Goal: Task Accomplishment & Management: Manage account settings

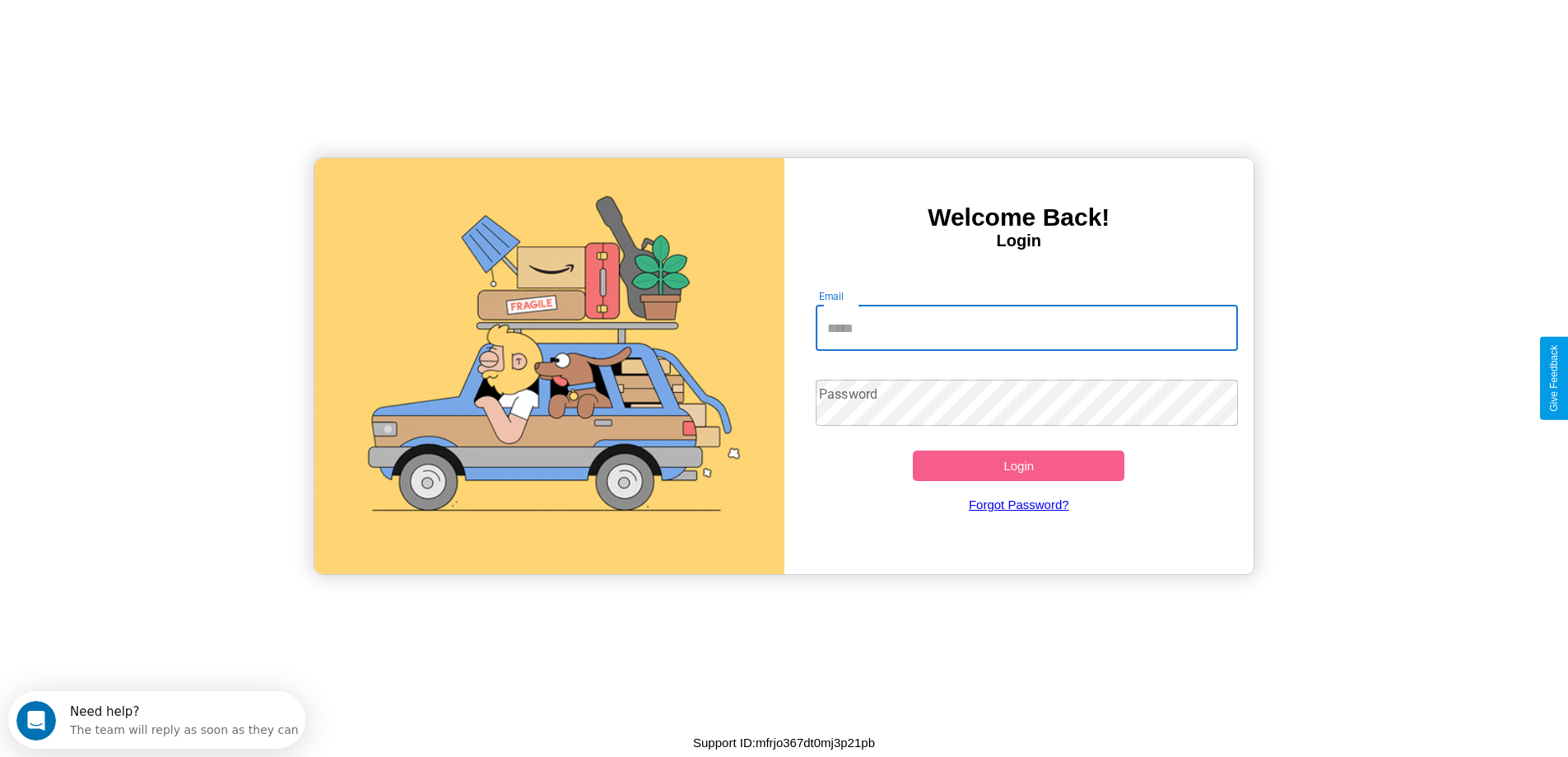
click at [1027, 328] on input "Email" at bounding box center [1027, 328] width 422 height 46
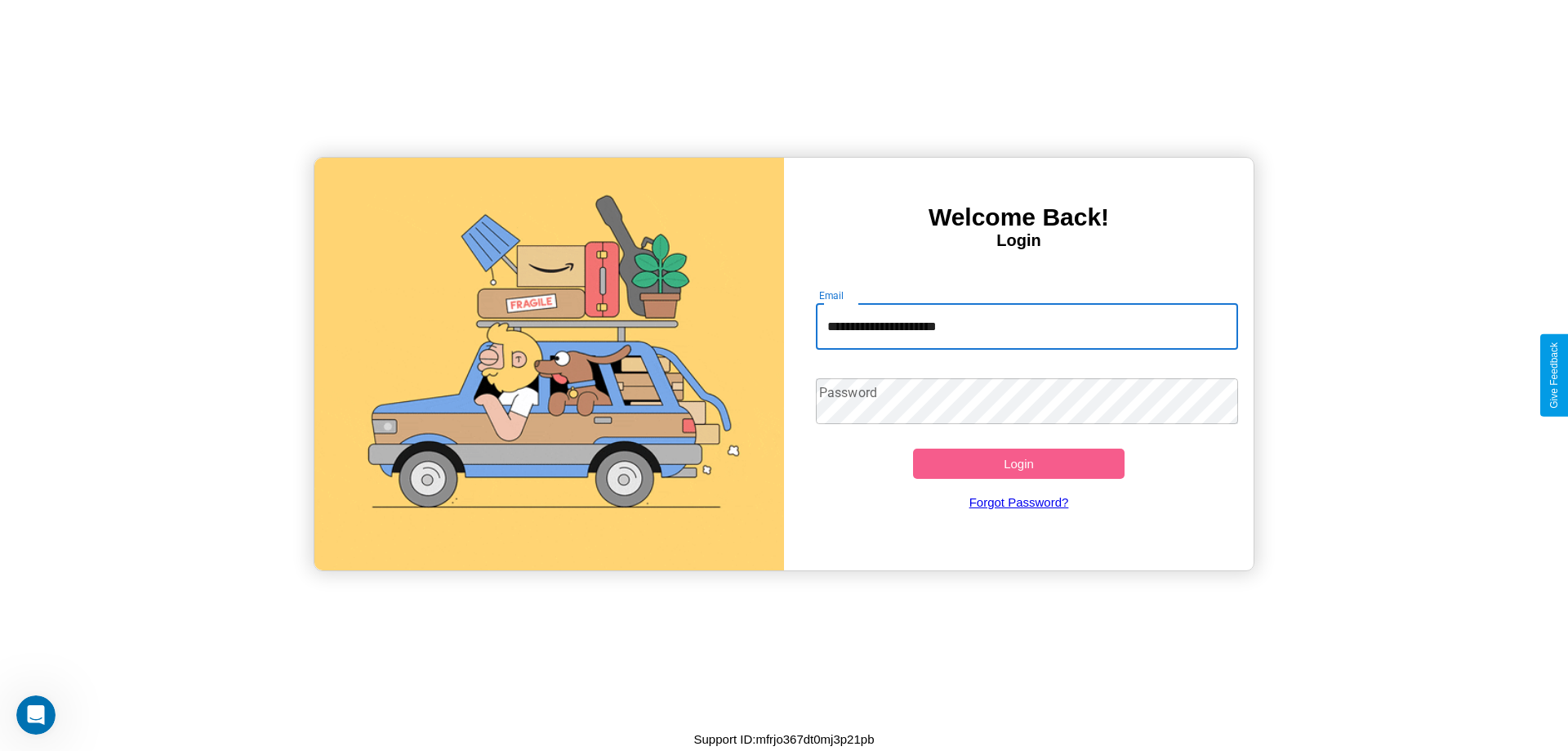
type input "**********"
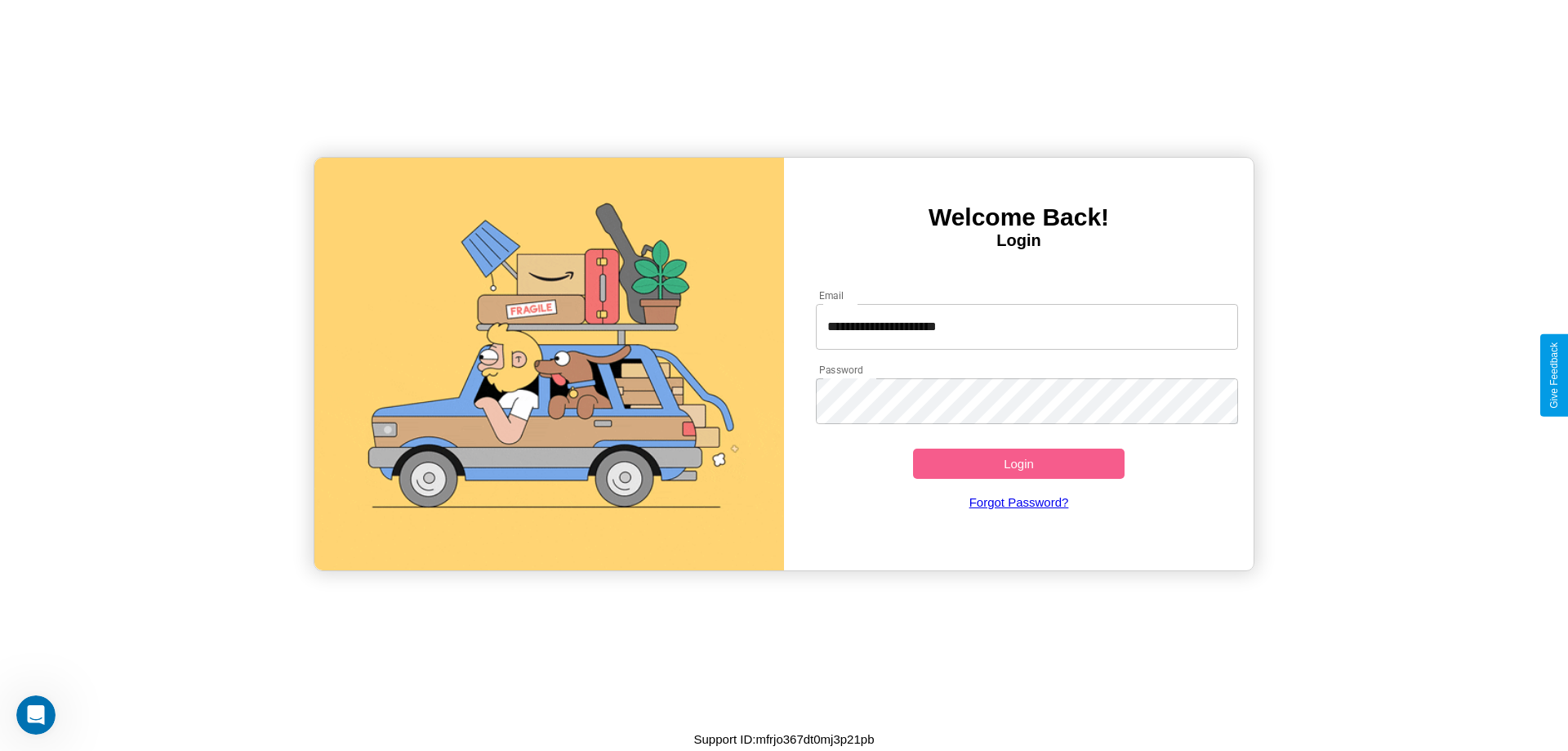
click at [1019, 464] on button "Login" at bounding box center [1019, 464] width 212 height 31
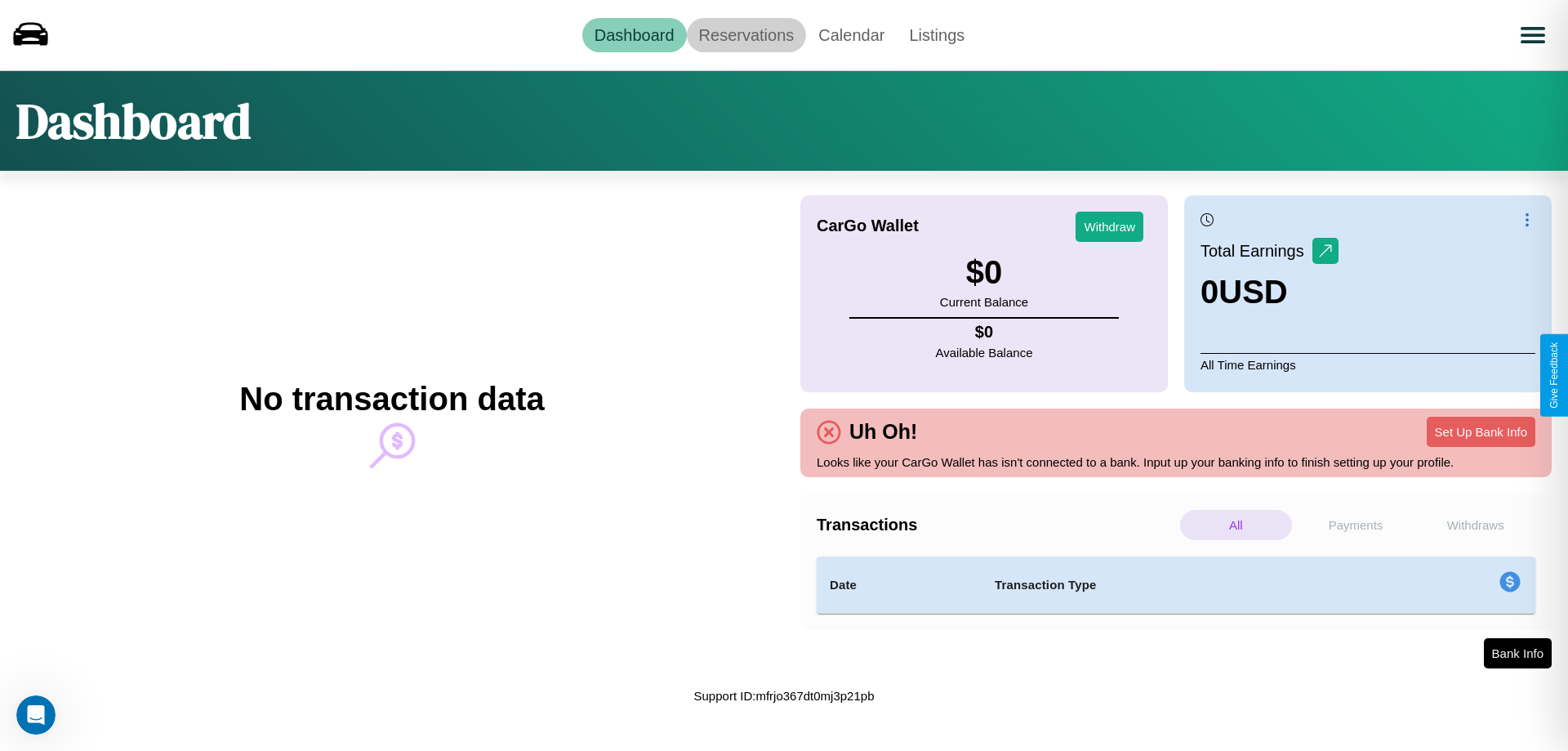
click at [746, 34] on link "Reservations" at bounding box center [747, 35] width 120 height 34
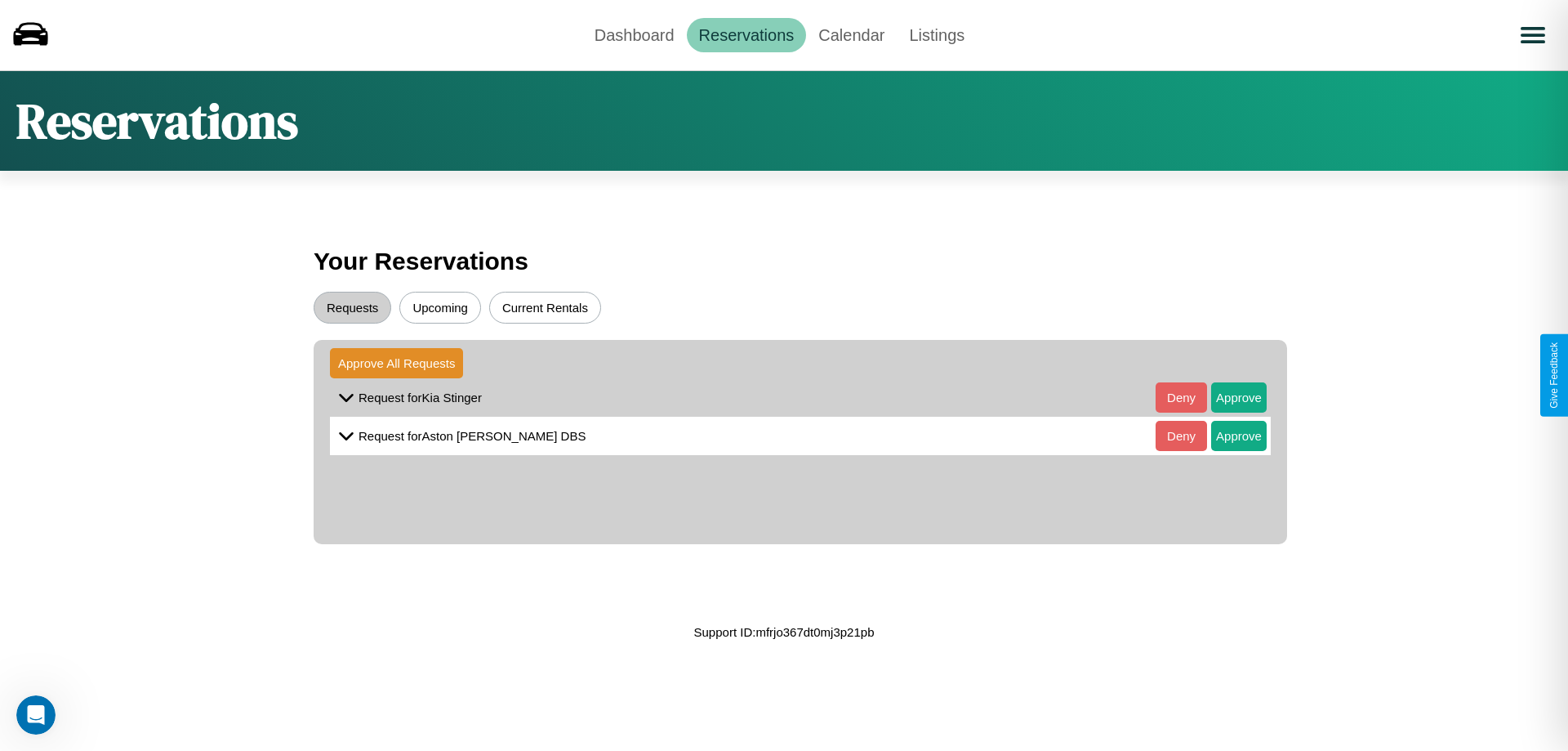
click at [441, 307] on button "Upcoming" at bounding box center [441, 307] width 82 height 31
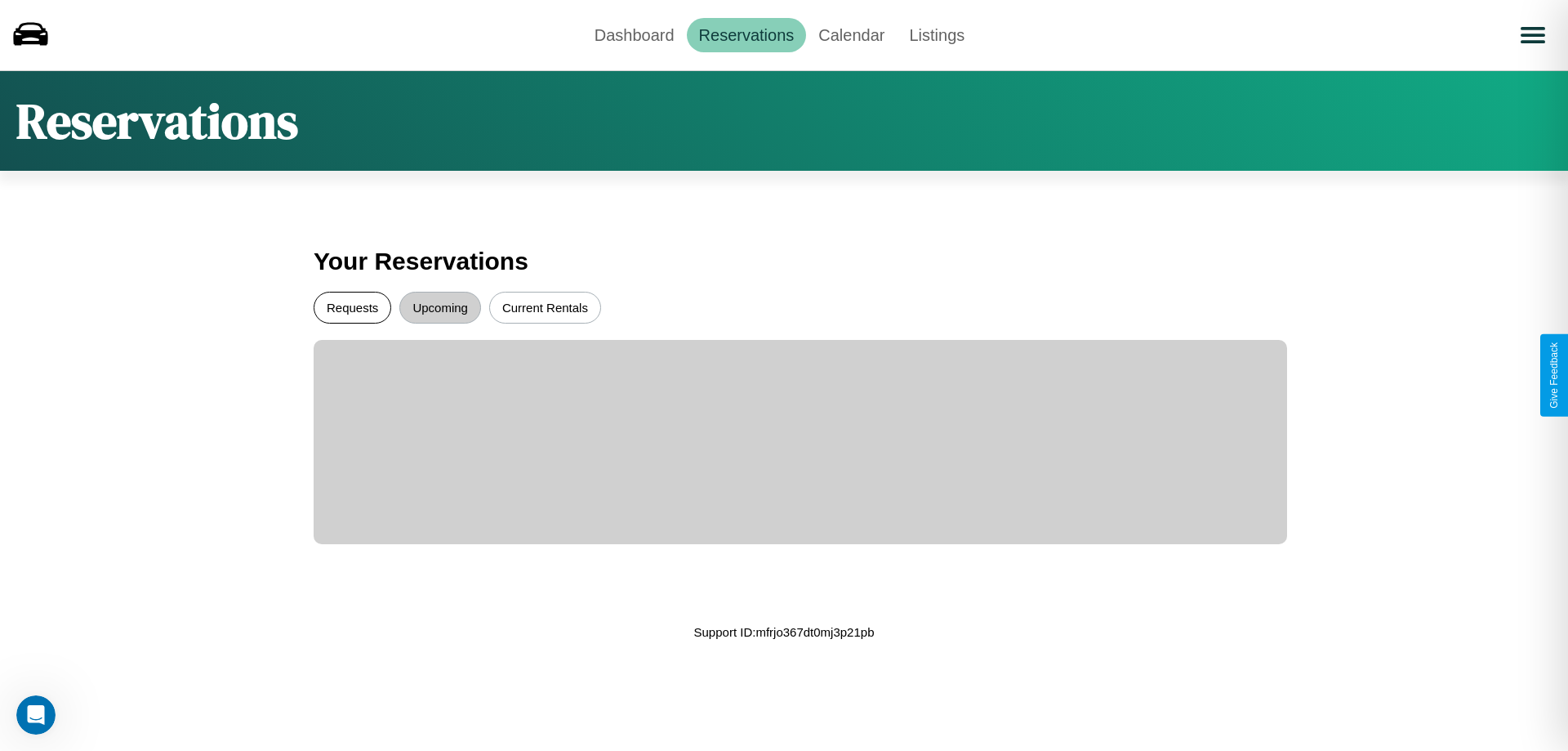
click at [352, 307] on button "Requests" at bounding box center [352, 307] width 77 height 31
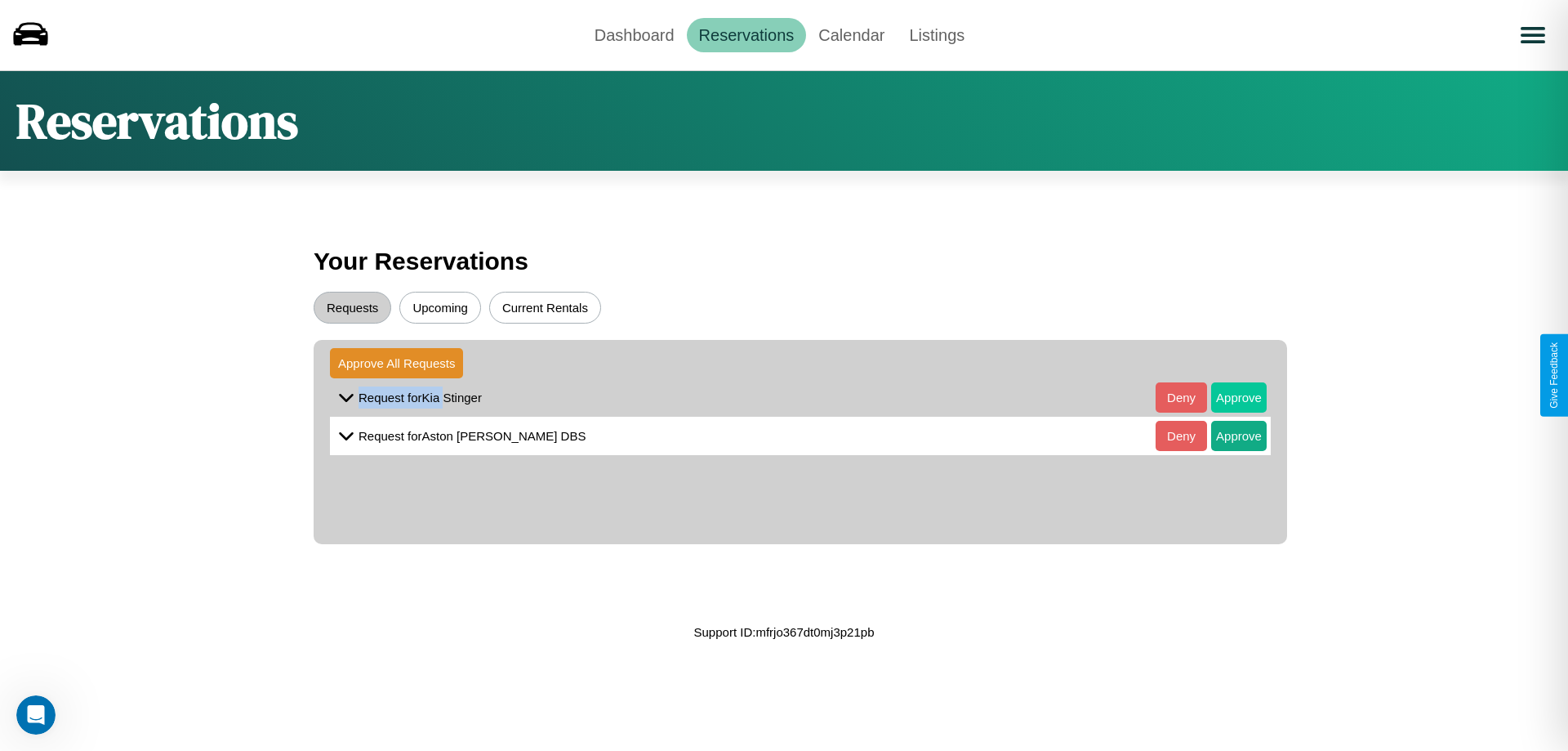
click at [1227, 397] on button "Approve" at bounding box center [1239, 398] width 55 height 31
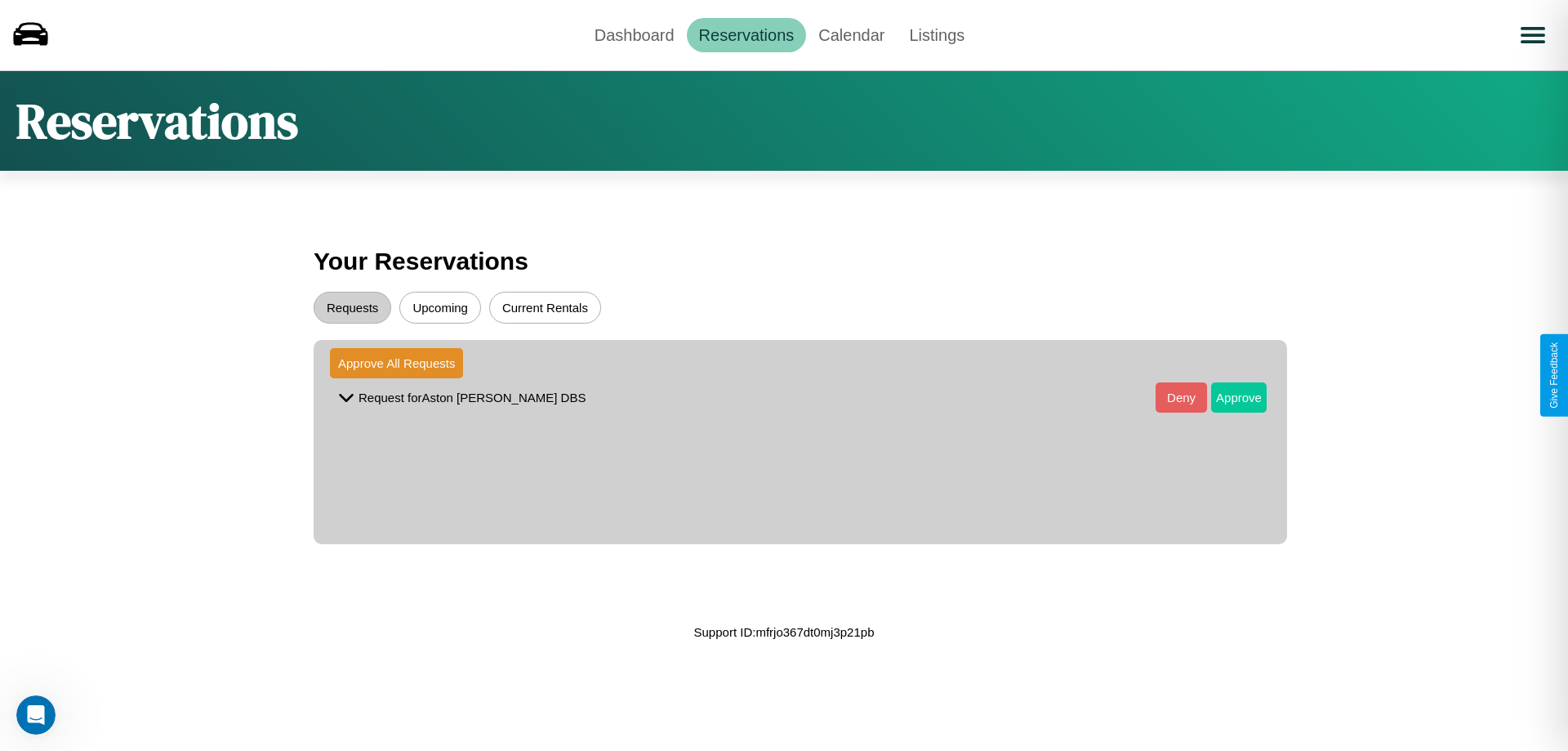
click at [1227, 397] on button "Approve" at bounding box center [1239, 398] width 55 height 31
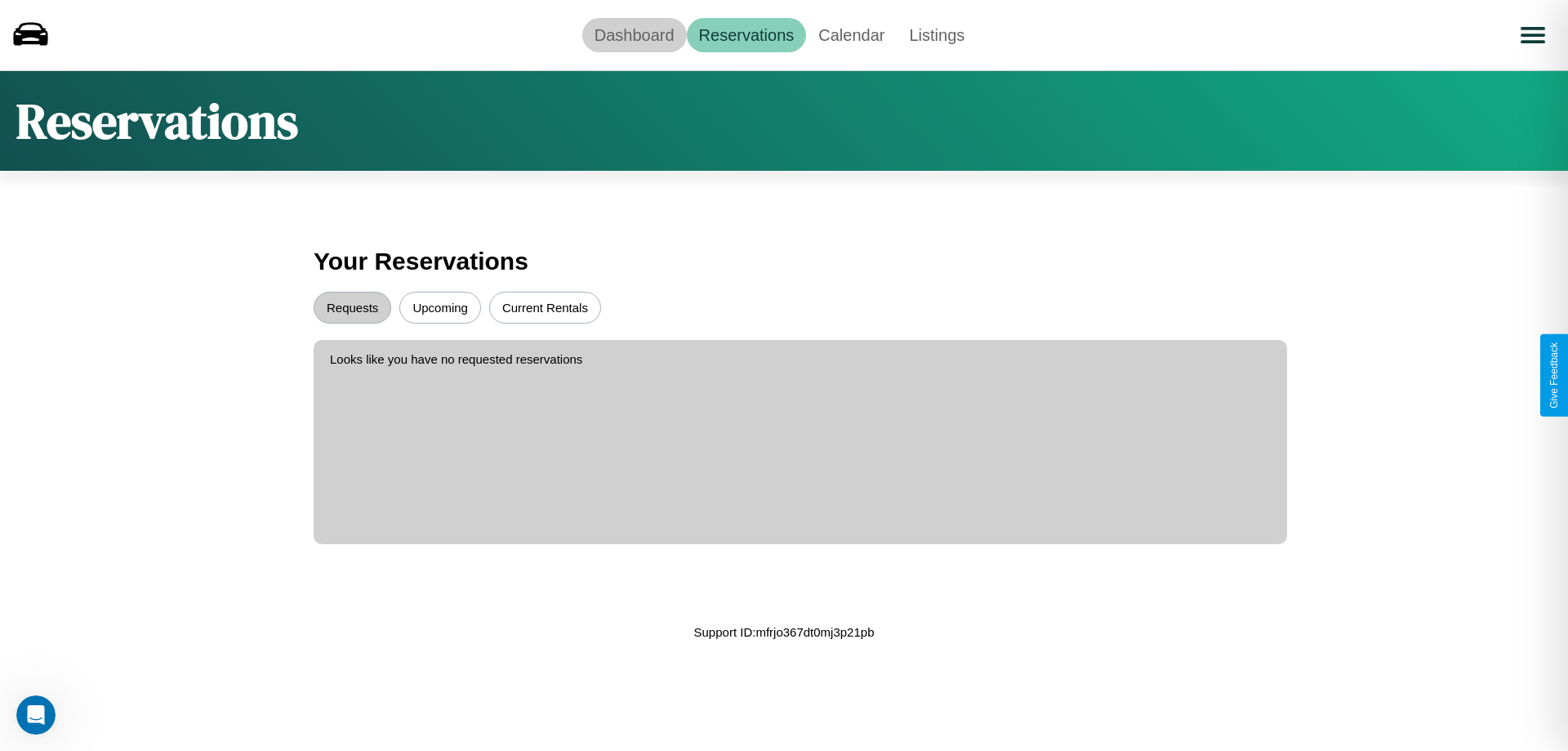
click at [634, 34] on link "Dashboard" at bounding box center [635, 35] width 105 height 34
